Goal: Information Seeking & Learning: Compare options

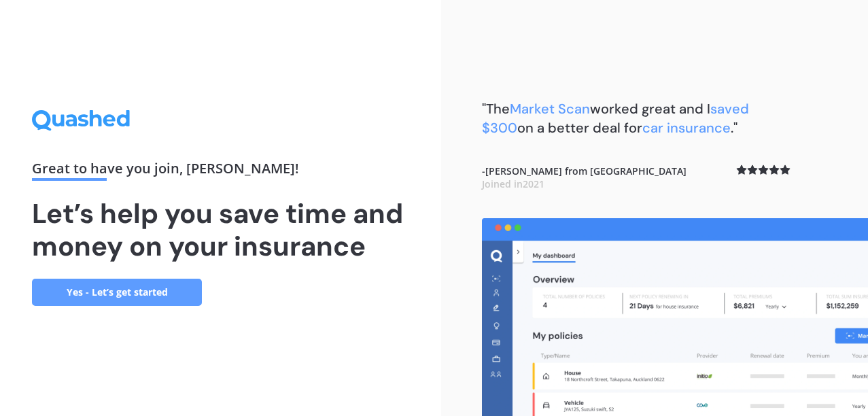
click at [182, 283] on link "Yes - Let’s get started" at bounding box center [117, 292] width 170 height 27
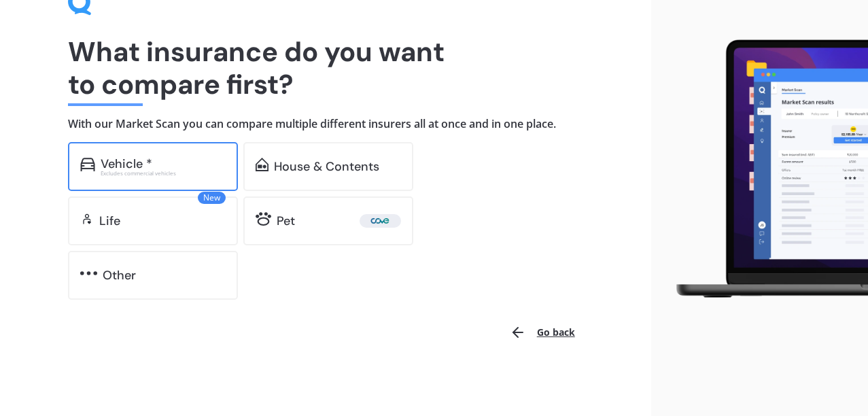
scroll to position [77, 0]
click at [180, 175] on div "Vehicle * Excludes commercial vehicles" at bounding box center [153, 167] width 170 height 49
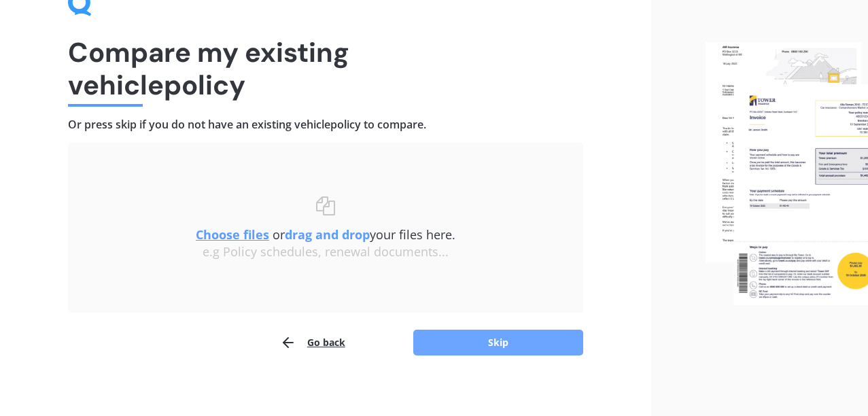
click at [455, 342] on button "Skip" at bounding box center [498, 342] width 170 height 26
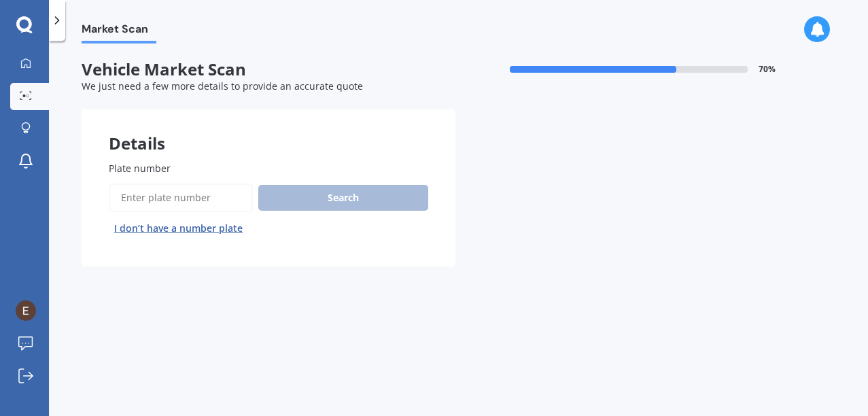
click at [166, 188] on input "Plate number" at bounding box center [181, 197] width 144 height 29
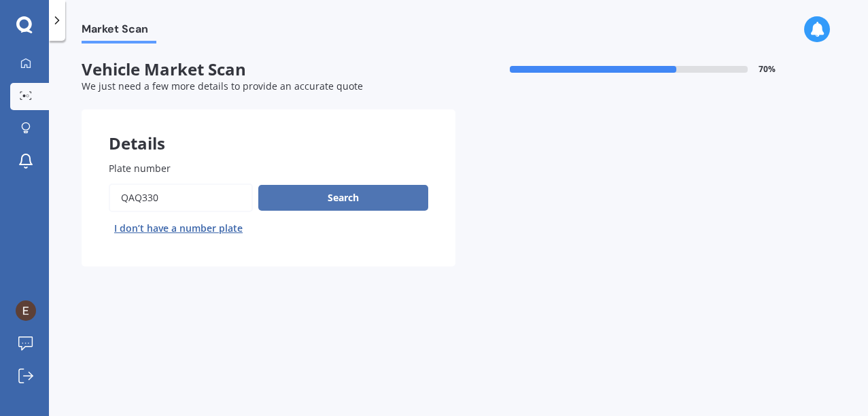
type input "qaq330"
click at [300, 207] on button "Search" at bounding box center [343, 198] width 170 height 26
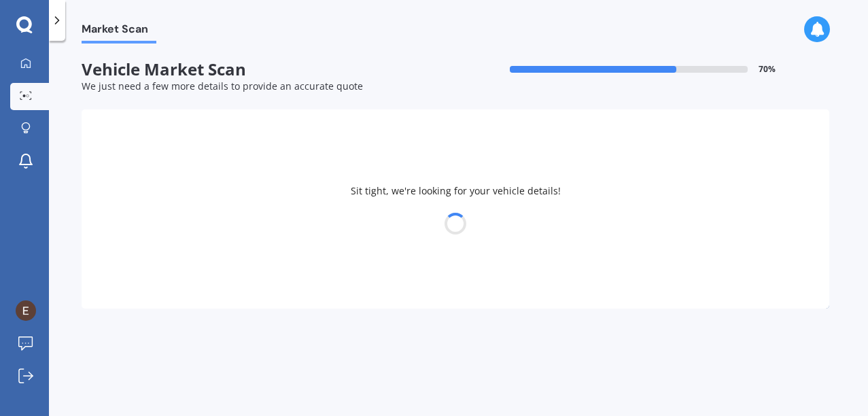
select select "HAVAL"
select select "JOLION"
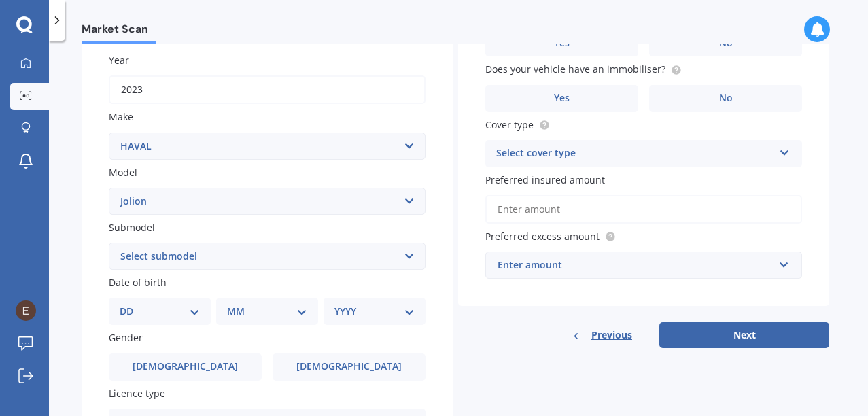
scroll to position [194, 0]
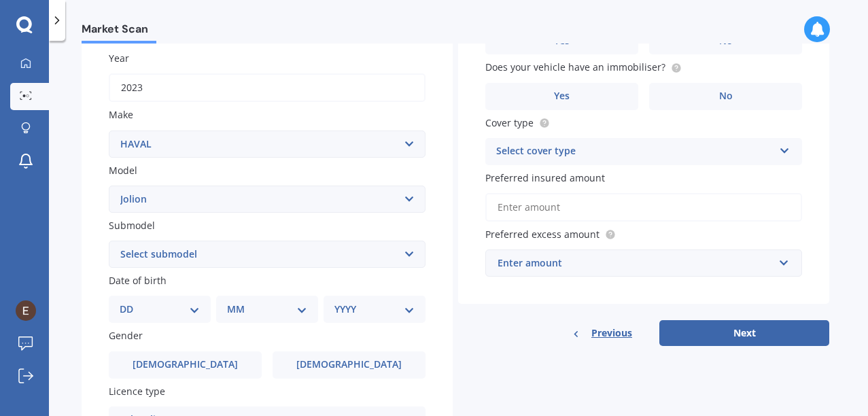
select select "LUX 1.5"
select select "13"
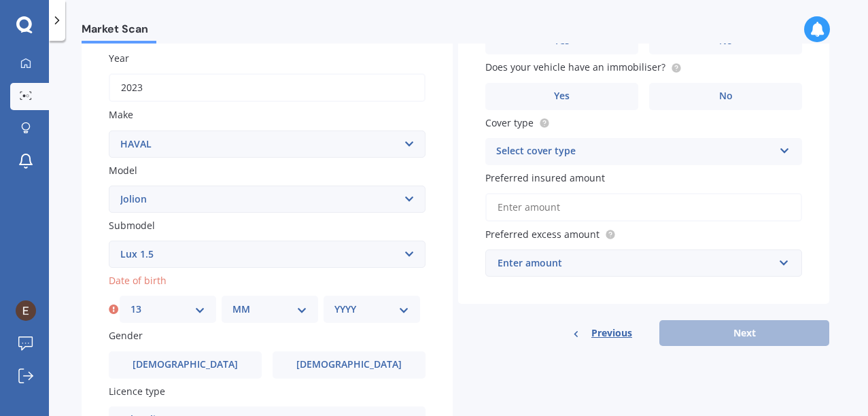
select select "10"
select select "1989"
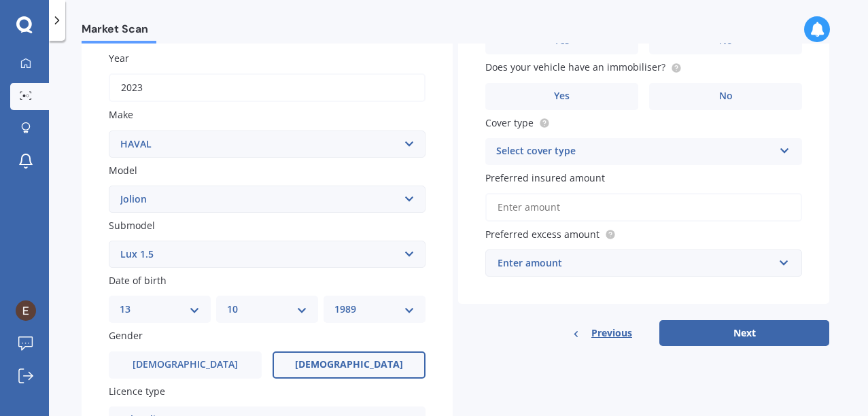
click at [304, 369] on label "[DEMOGRAPHIC_DATA]" at bounding box center [348, 364] width 153 height 27
click at [0, 0] on input "[DEMOGRAPHIC_DATA]" at bounding box center [0, 0] width 0 height 0
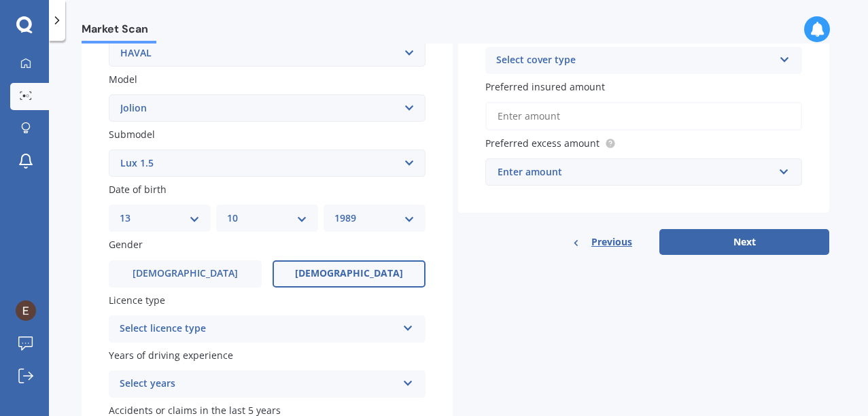
scroll to position [292, 0]
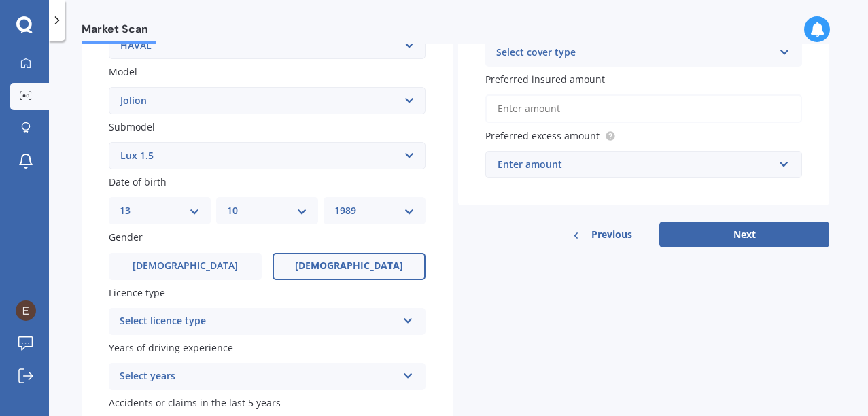
click at [249, 321] on div "Select licence type" at bounding box center [258, 321] width 277 height 16
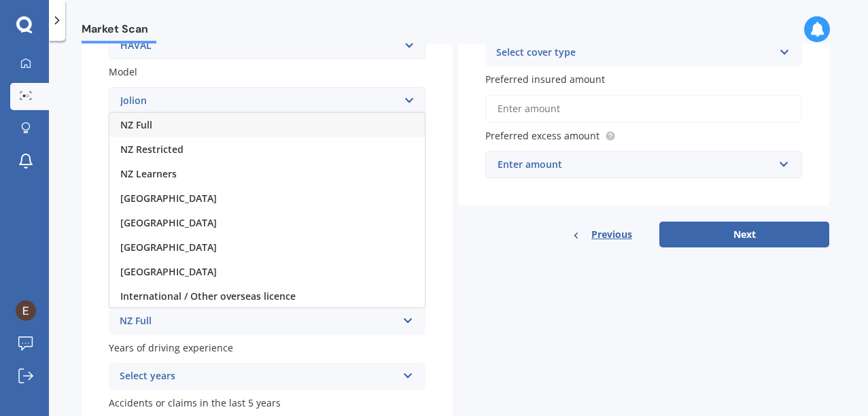
click at [202, 116] on div "NZ Full" at bounding box center [266, 125] width 315 height 24
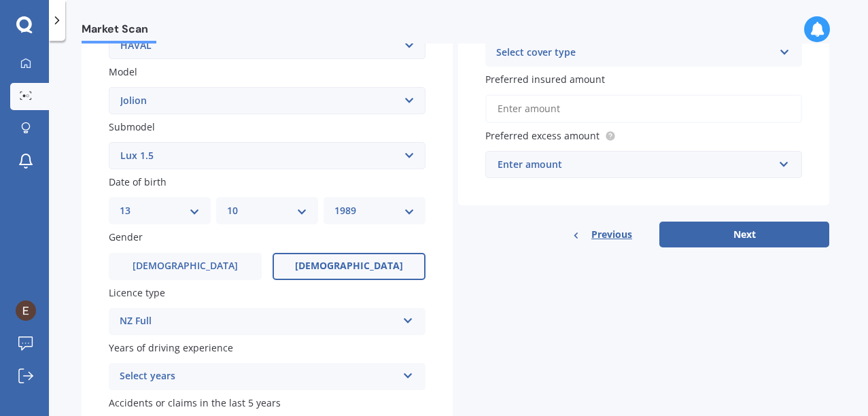
click at [236, 368] on div "Select years" at bounding box center [258, 376] width 277 height 16
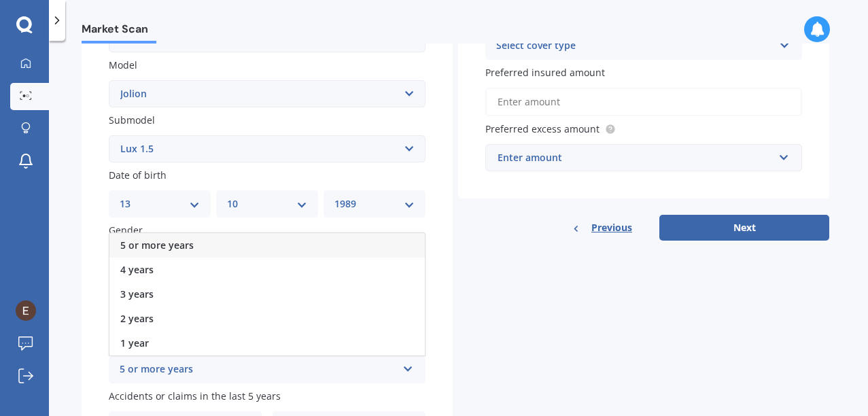
click at [212, 233] on div "5 or more years" at bounding box center [266, 245] width 315 height 24
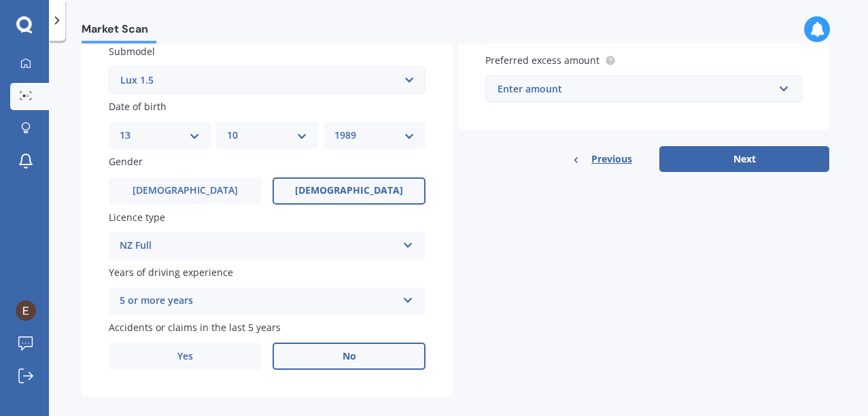
click at [329, 347] on label "No" at bounding box center [348, 355] width 153 height 27
click at [0, 0] on input "No" at bounding box center [0, 0] width 0 height 0
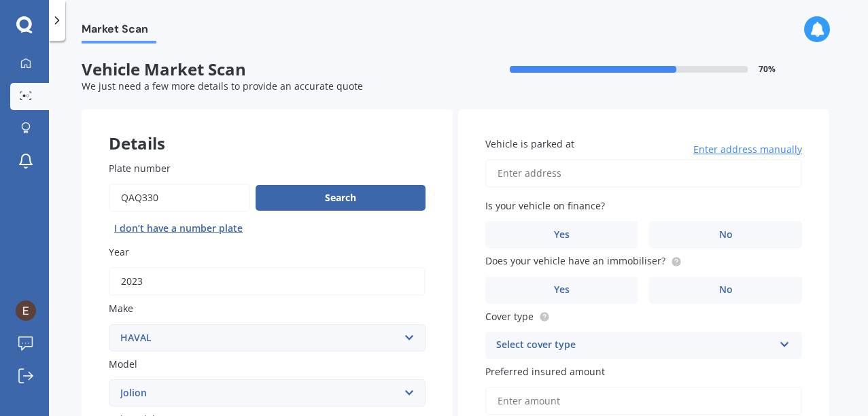
scroll to position [0, 0]
click at [582, 175] on input "Vehicle is parked at" at bounding box center [643, 173] width 317 height 29
type input "[STREET_ADDRESS]"
click at [594, 222] on label "Yes" at bounding box center [561, 234] width 153 height 27
click at [0, 0] on input "Yes" at bounding box center [0, 0] width 0 height 0
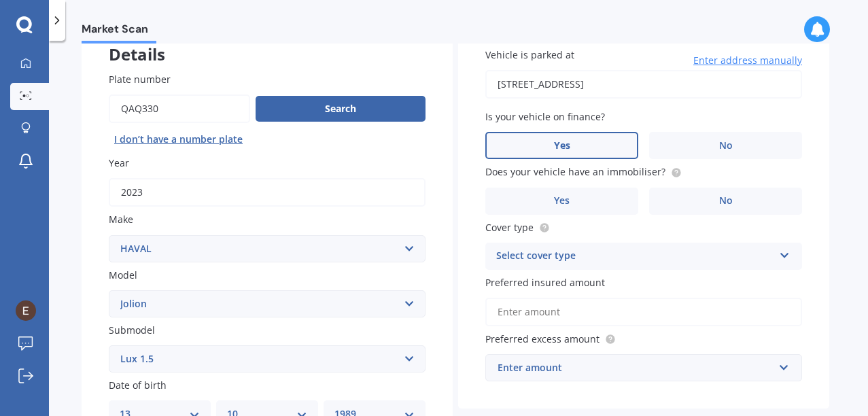
scroll to position [94, 0]
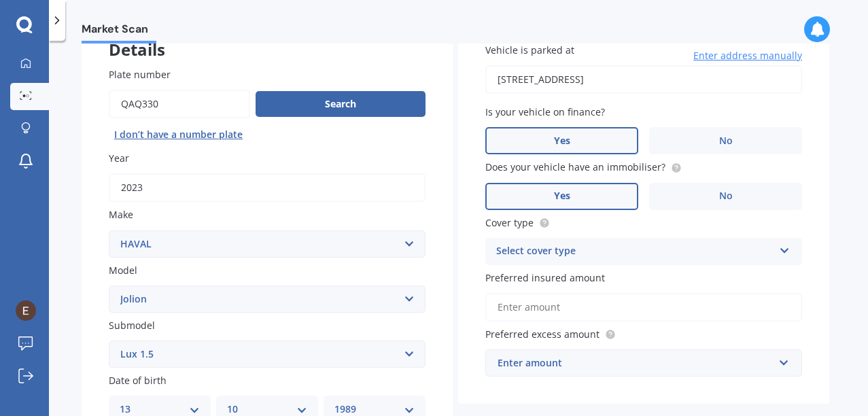
click at [548, 190] on label "Yes" at bounding box center [561, 196] width 153 height 27
click at [0, 0] on input "Yes" at bounding box center [0, 0] width 0 height 0
click at [594, 249] on div "Select cover type" at bounding box center [634, 251] width 277 height 16
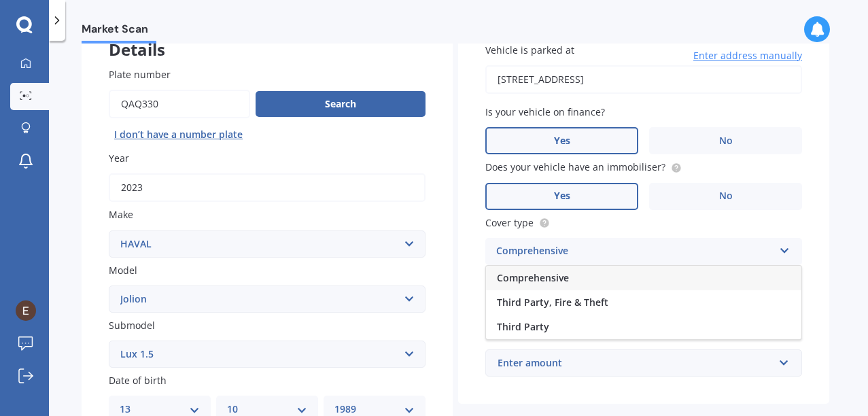
click at [589, 273] on div "Comprehensive" at bounding box center [643, 278] width 315 height 24
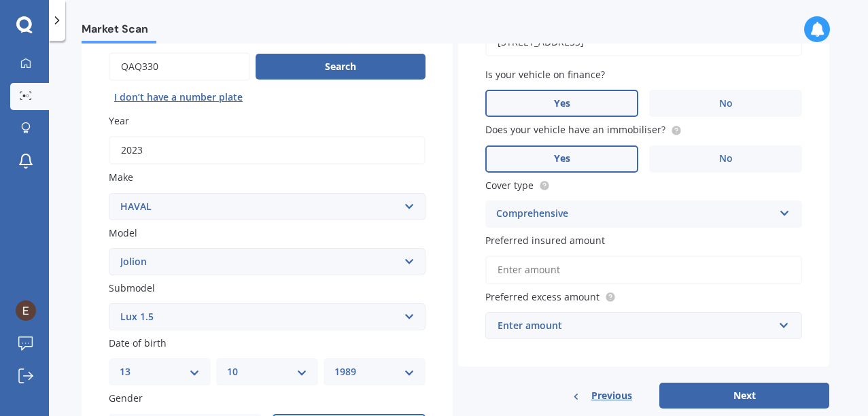
scroll to position [154, 0]
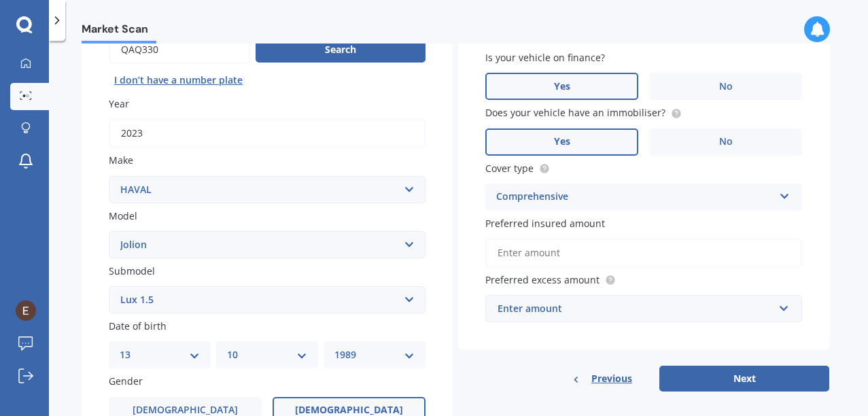
click at [562, 244] on input "Preferred insured amount" at bounding box center [643, 252] width 317 height 29
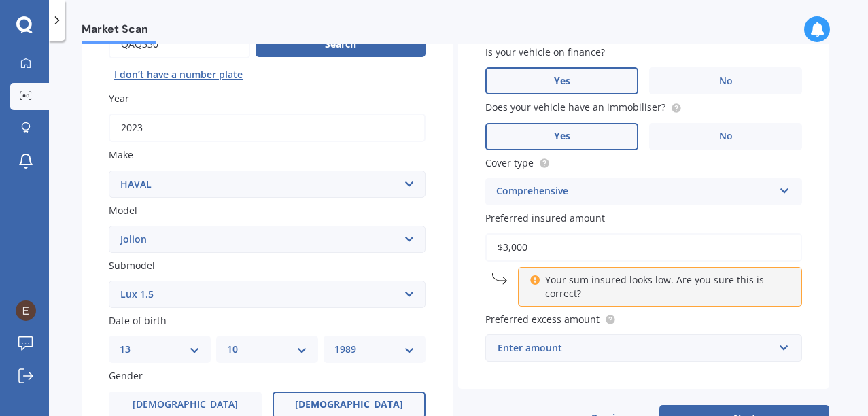
type input "$30,000"
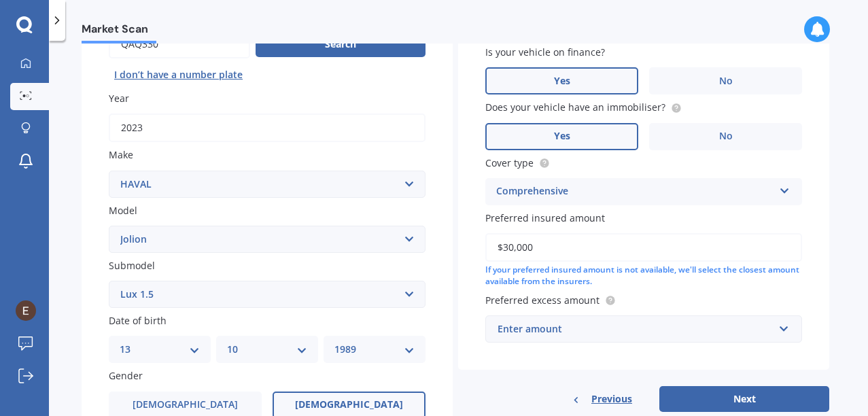
click at [722, 298] on label "Preferred excess amount" at bounding box center [640, 300] width 311 height 14
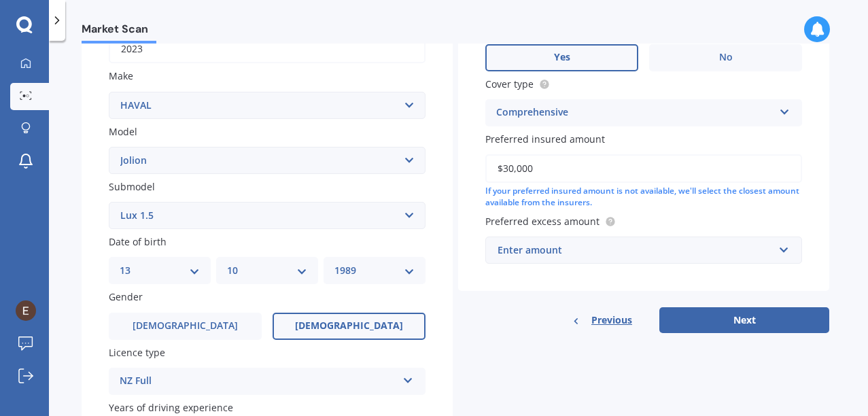
scroll to position [233, 0]
click at [586, 245] on div "Enter amount" at bounding box center [635, 249] width 276 height 15
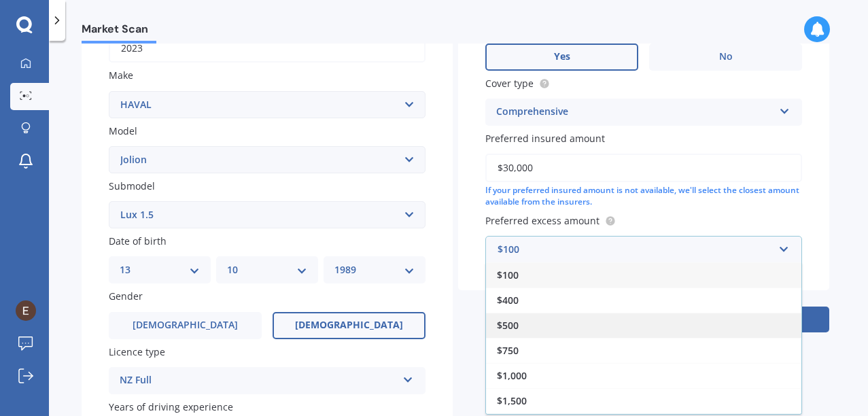
click at [645, 323] on div "$500" at bounding box center [643, 324] width 315 height 25
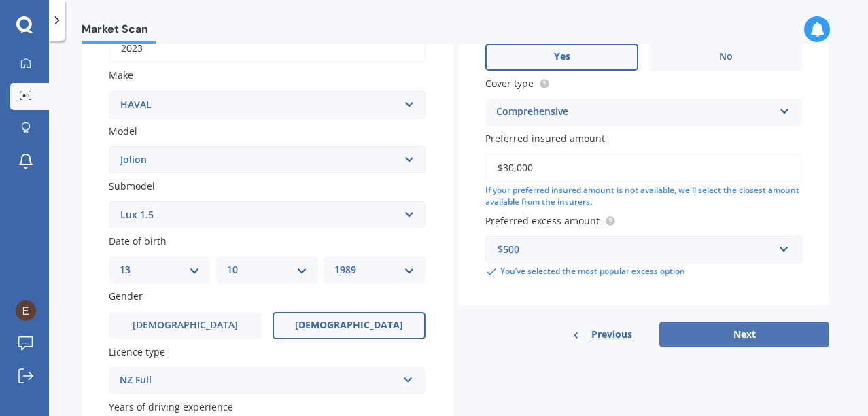
click at [701, 326] on button "Next" at bounding box center [744, 334] width 170 height 26
select select "13"
select select "10"
select select "1989"
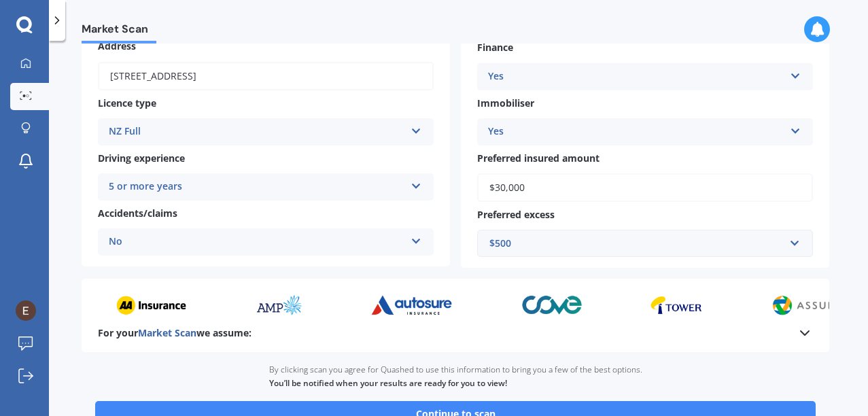
scroll to position [264, 0]
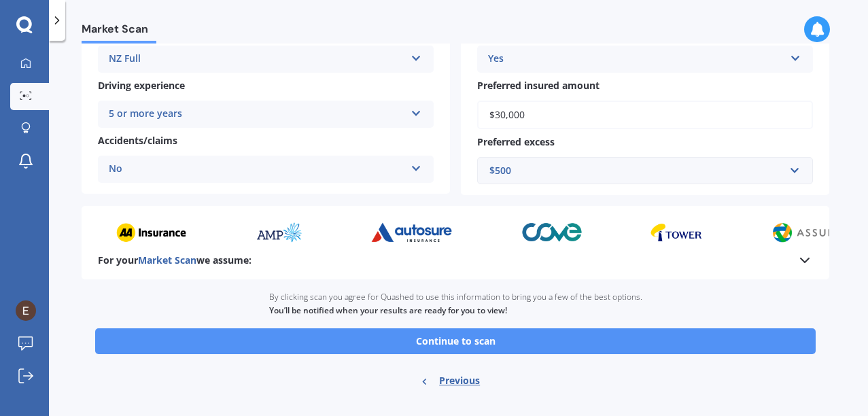
click at [495, 343] on button "Continue to scan" at bounding box center [455, 341] width 720 height 26
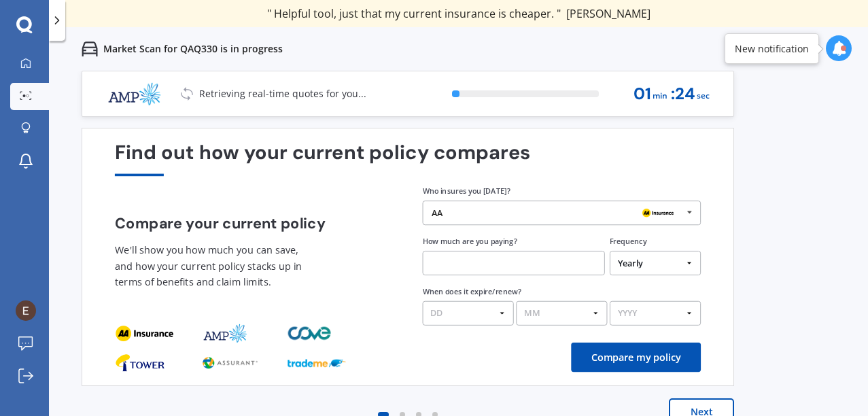
click at [529, 268] on input "text" at bounding box center [514, 263] width 182 height 24
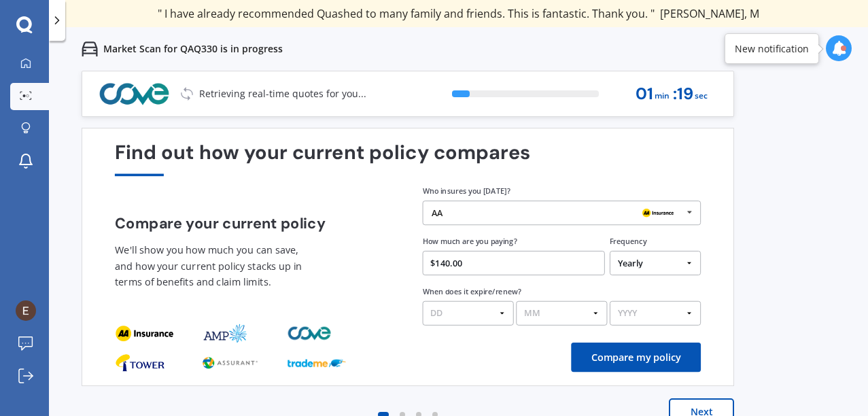
type input "$1,400.00"
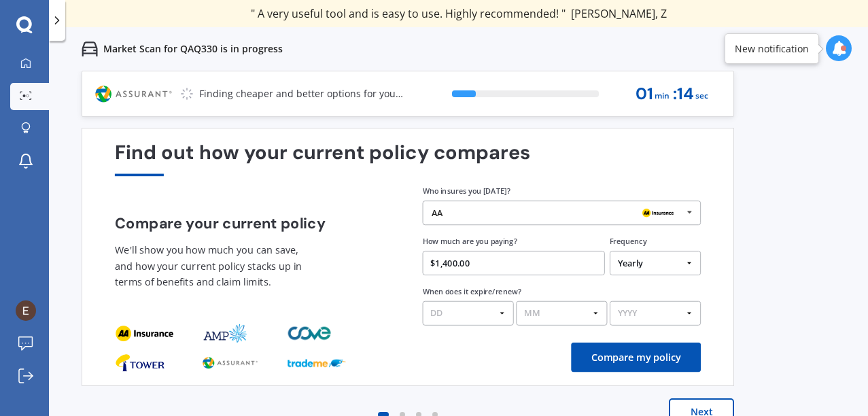
select select "20"
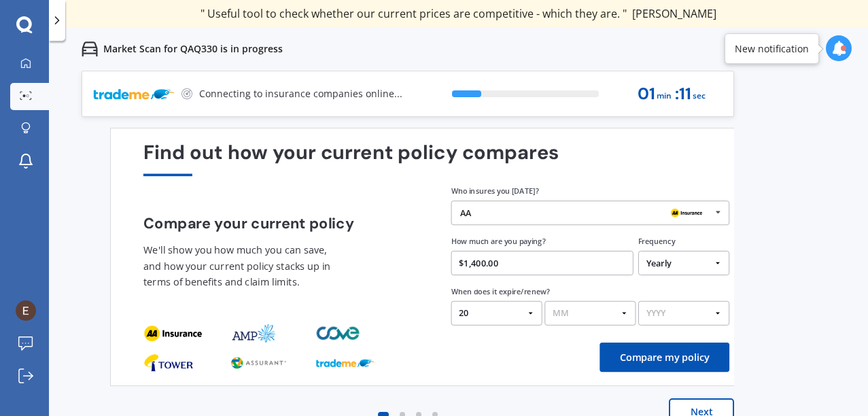
select select "09"
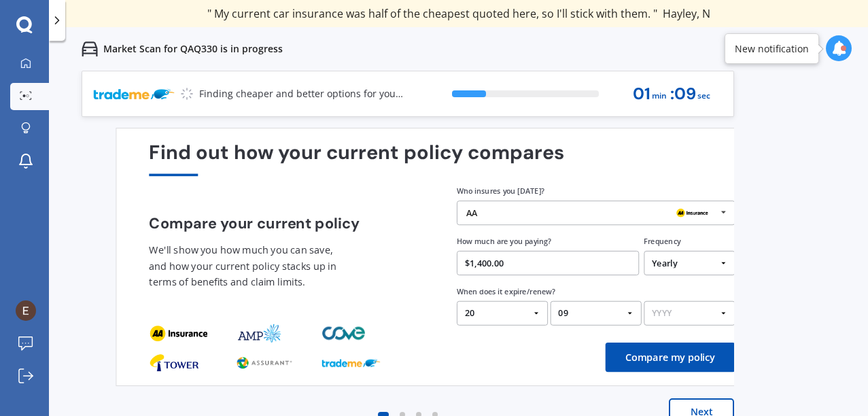
select select "2026"
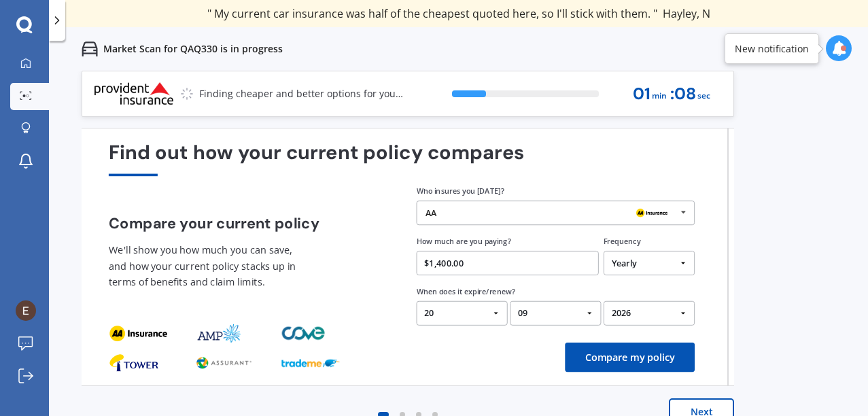
click at [671, 360] on button "Compare my policy" at bounding box center [630, 356] width 130 height 29
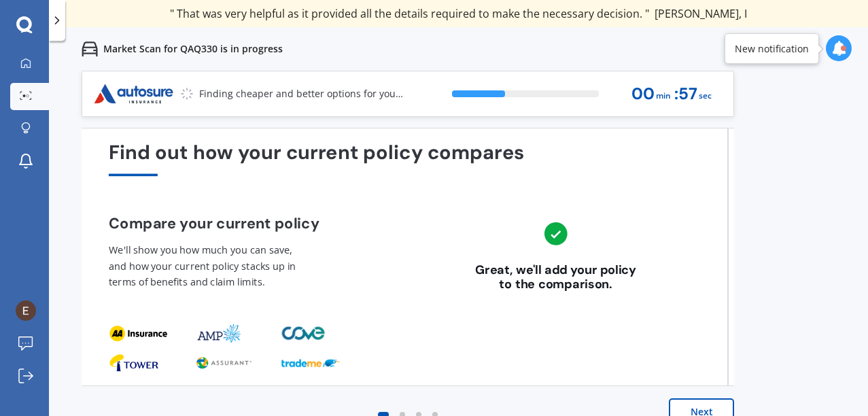
click at [695, 410] on button "Next" at bounding box center [700, 411] width 65 height 27
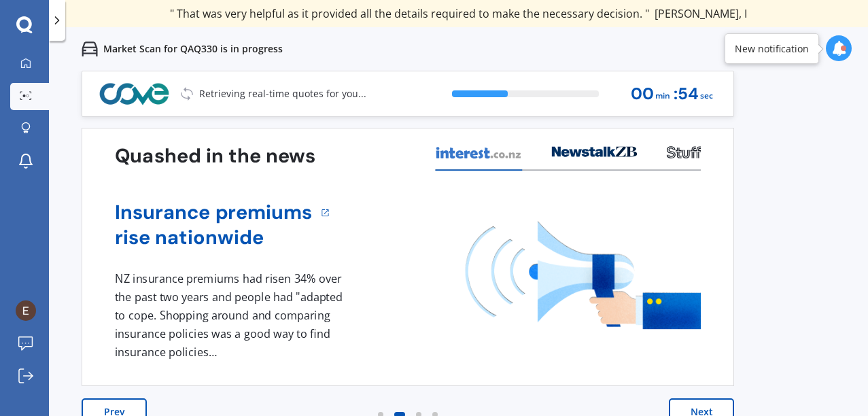
click at [698, 408] on button "Next" at bounding box center [700, 411] width 65 height 27
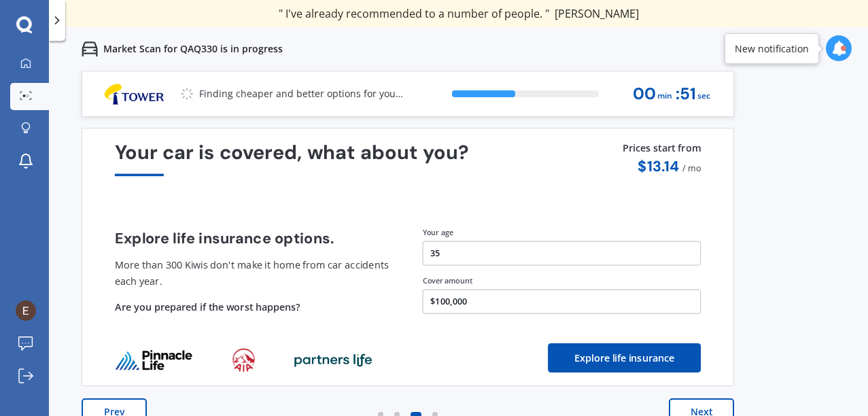
click at [698, 408] on button "Next" at bounding box center [700, 411] width 65 height 27
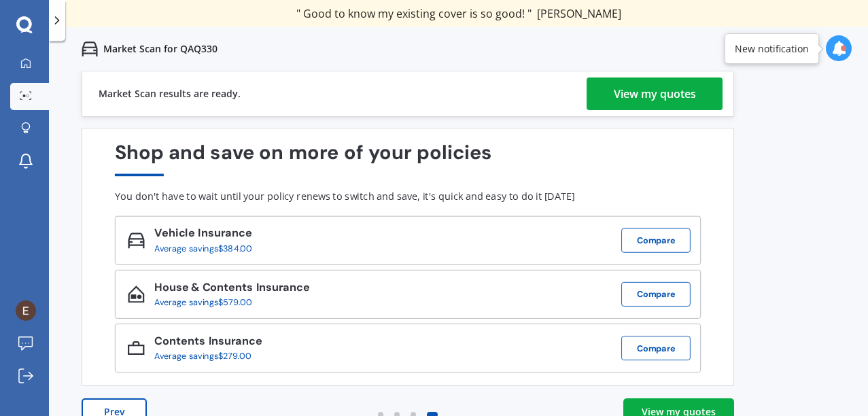
click at [694, 406] on div "View my quotes" at bounding box center [678, 412] width 74 height 14
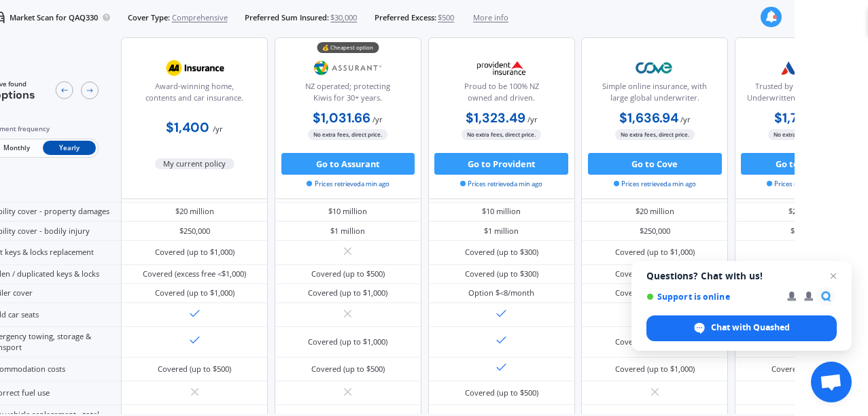
scroll to position [148, 0]
click at [65, 94] on icon at bounding box center [64, 90] width 9 height 9
click at [90, 92] on icon at bounding box center [90, 90] width 9 height 9
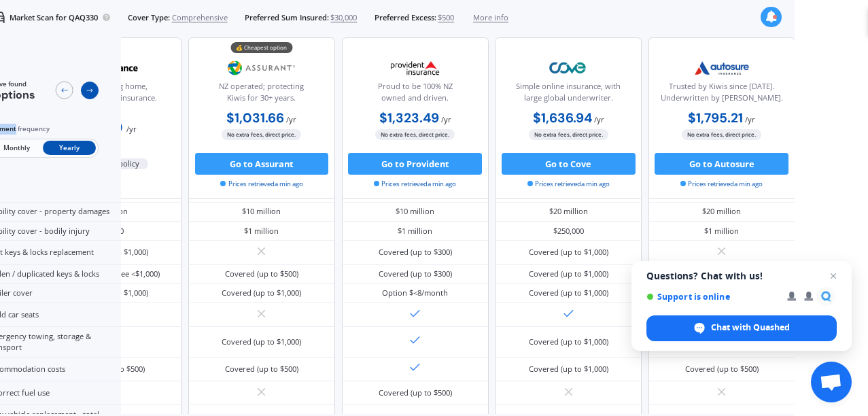
click at [90, 92] on icon at bounding box center [90, 90] width 9 height 9
click at [62, 92] on icon at bounding box center [64, 90] width 9 height 9
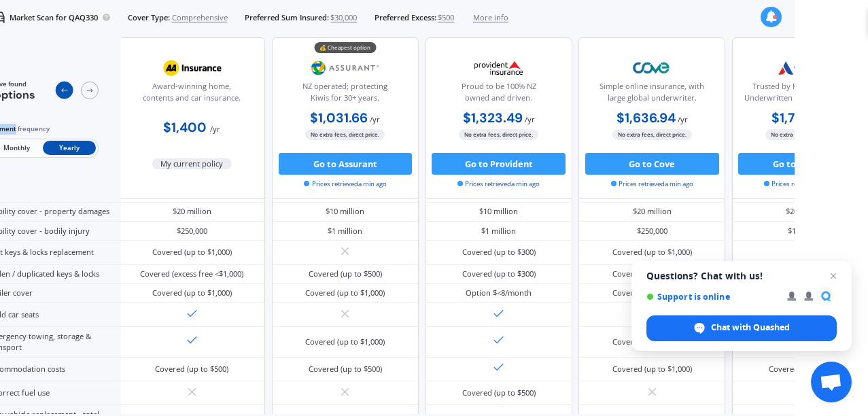
click at [62, 92] on icon at bounding box center [64, 90] width 9 height 9
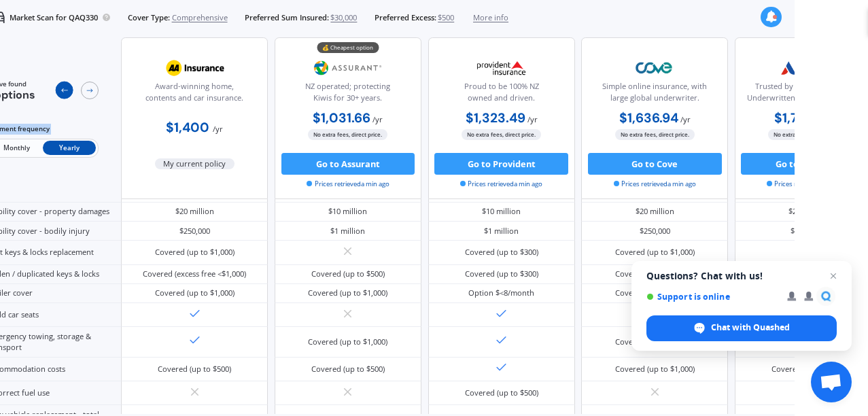
click at [62, 92] on icon at bounding box center [64, 90] width 9 height 9
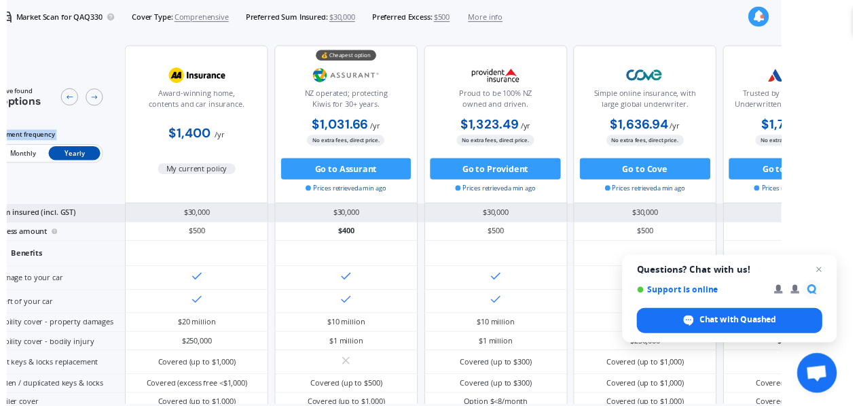
scroll to position [0, 0]
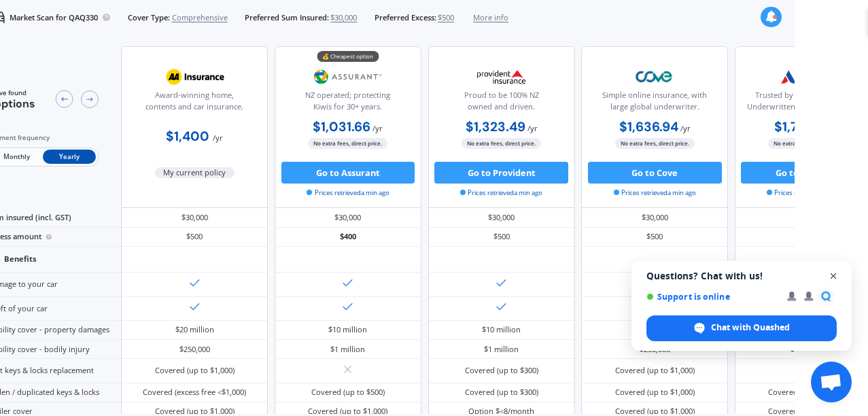
click at [835, 274] on span "Open chat" at bounding box center [833, 276] width 17 height 17
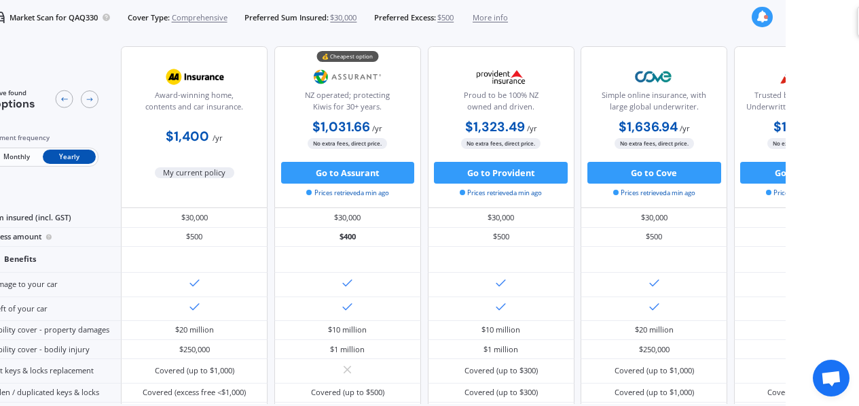
scroll to position [1, 0]
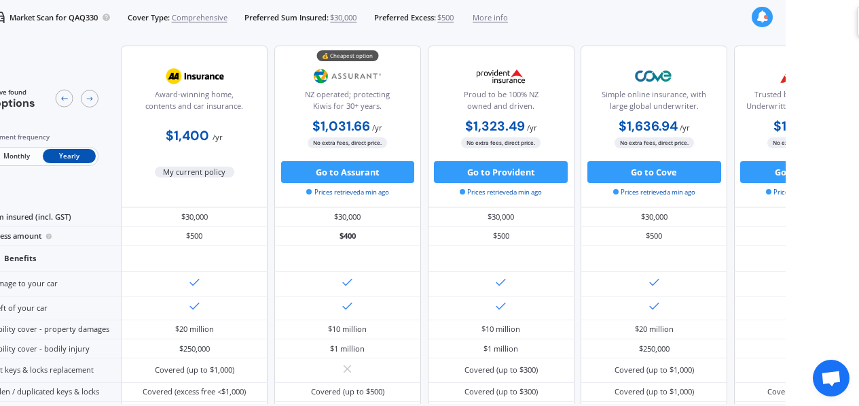
click at [12, 154] on span "Monthly" at bounding box center [16, 156] width 53 height 14
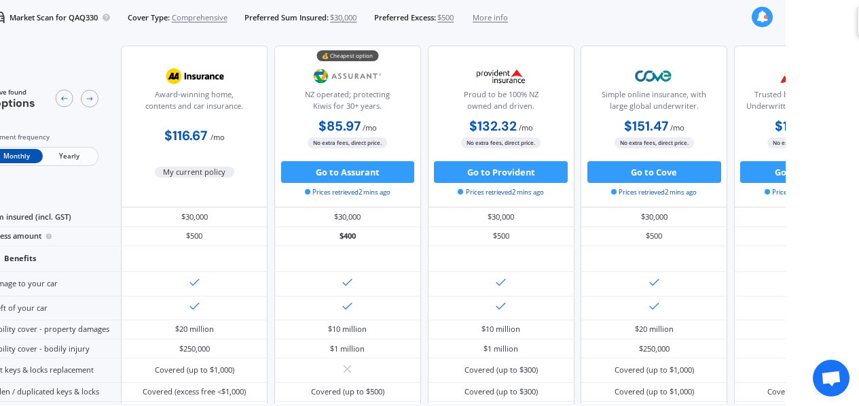
click at [72, 151] on span "Yearly" at bounding box center [69, 156] width 53 height 14
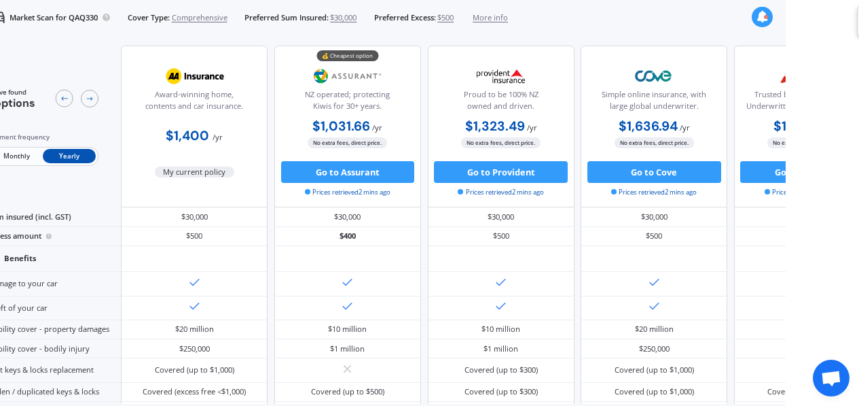
click at [80, 99] on div at bounding box center [77, 99] width 43 height 22
click at [84, 99] on div at bounding box center [90, 99] width 18 height 18
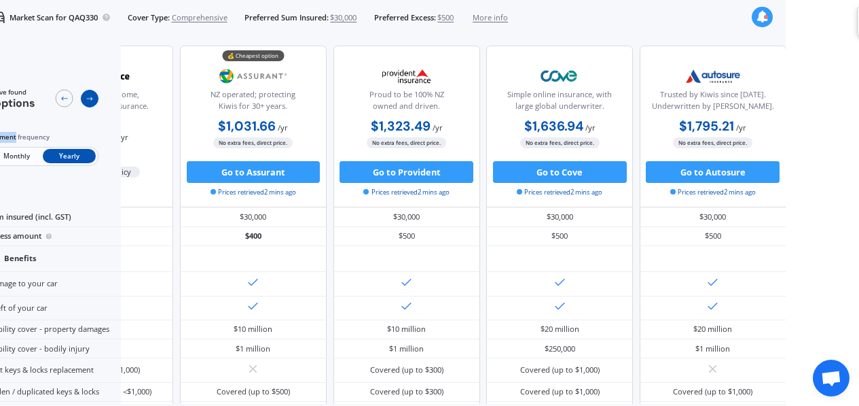
click at [84, 99] on div at bounding box center [90, 99] width 18 height 18
click at [52, 98] on div "We've found 5 options" at bounding box center [43, 99] width 111 height 22
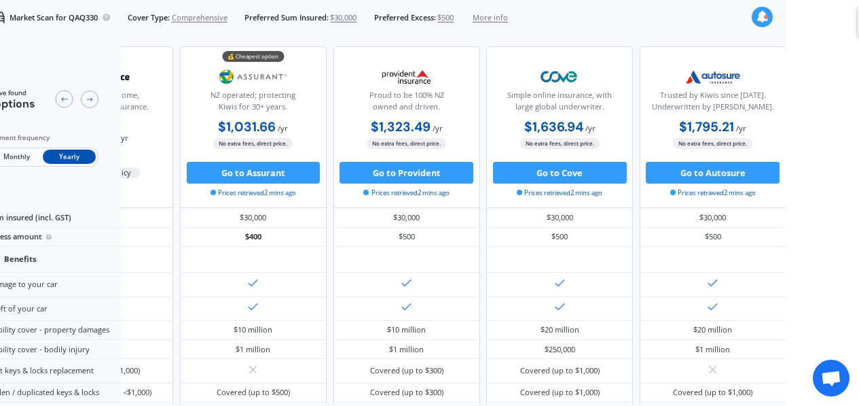
scroll to position [0, 73]
click at [29, 19] on p "Market Scan for QAQ330" at bounding box center [54, 17] width 88 height 11
click at [754, 12] on div at bounding box center [762, 17] width 20 height 20
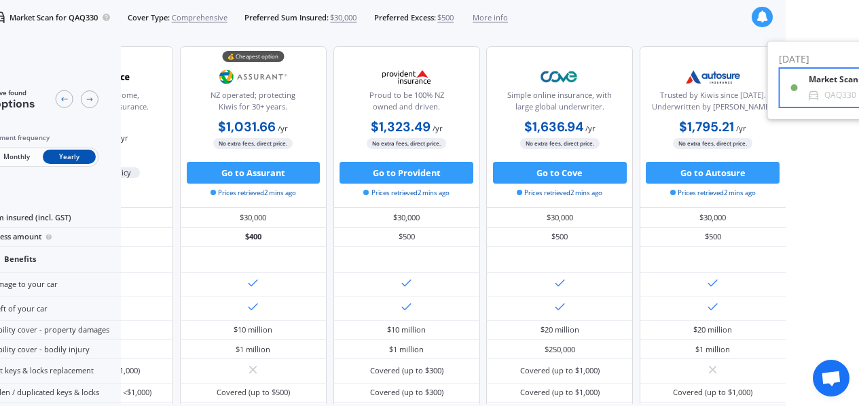
click at [801, 76] on div "Market Scan Ready QAQ330" at bounding box center [860, 87] width 139 height 25
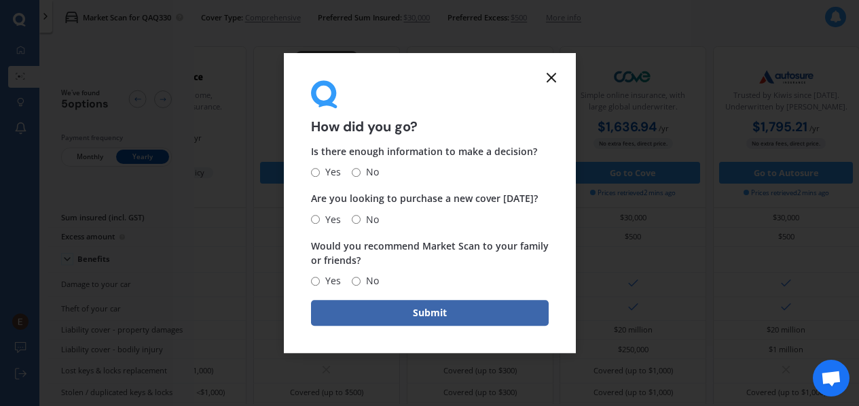
scroll to position [0, 0]
click at [558, 75] on icon at bounding box center [551, 77] width 16 height 16
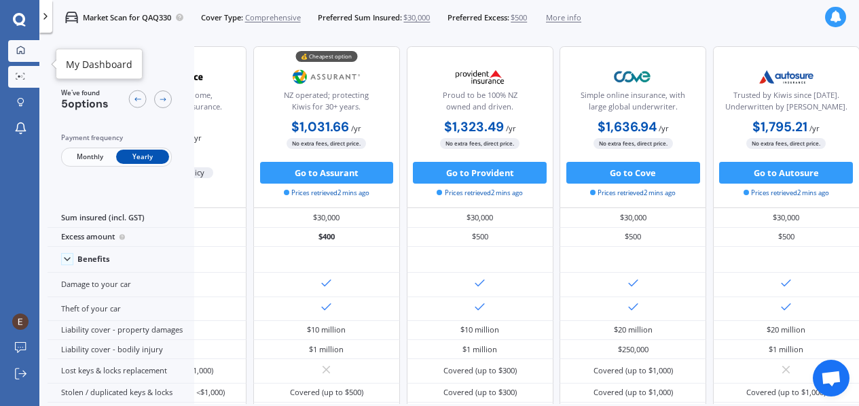
click at [24, 53] on icon at bounding box center [20, 49] width 7 height 7
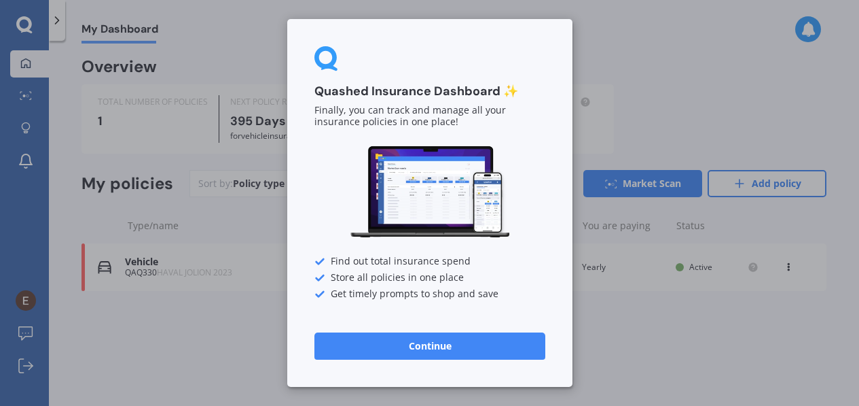
click at [478, 348] on button "Continue" at bounding box center [430, 345] width 231 height 27
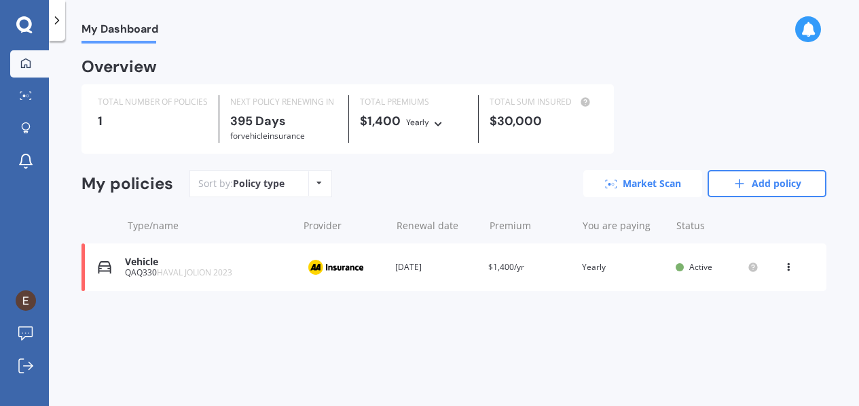
click at [674, 178] on link "Market Scan" at bounding box center [643, 183] width 119 height 27
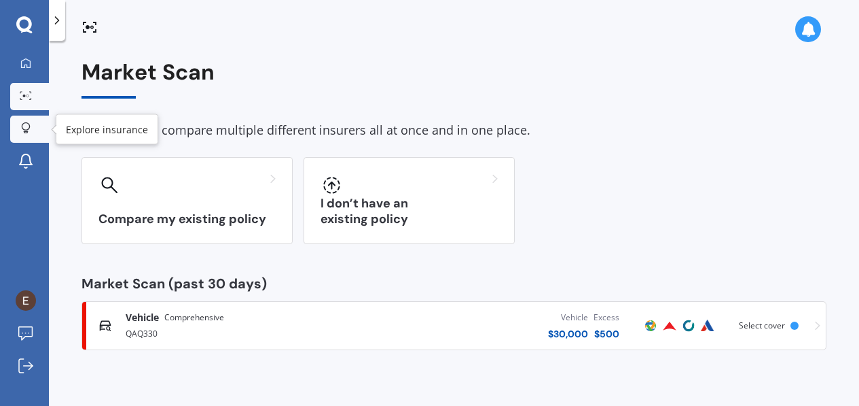
click at [30, 122] on icon at bounding box center [26, 128] width 10 height 12
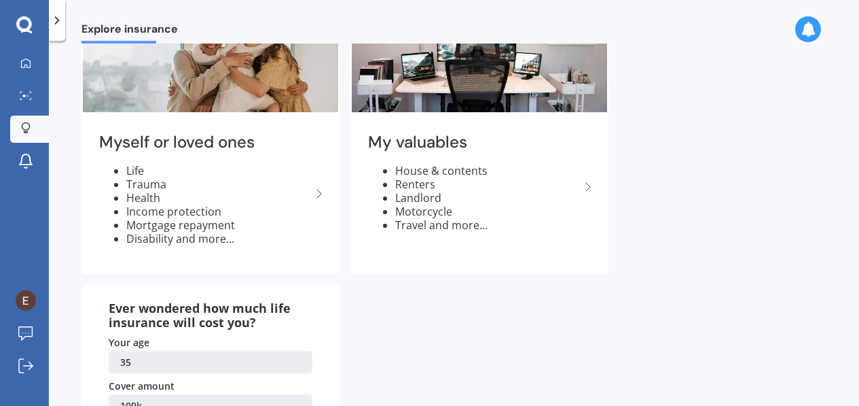
scroll to position [63, 0]
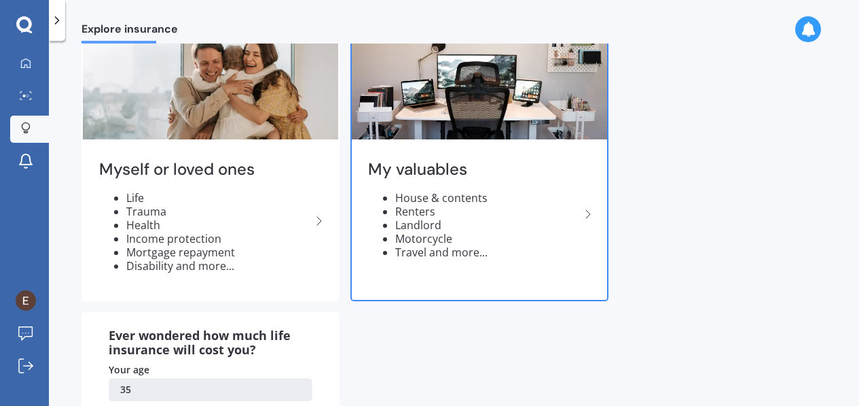
click at [408, 197] on li "House & contents" at bounding box center [487, 198] width 185 height 14
